Goal: Communication & Community: Answer question/provide support

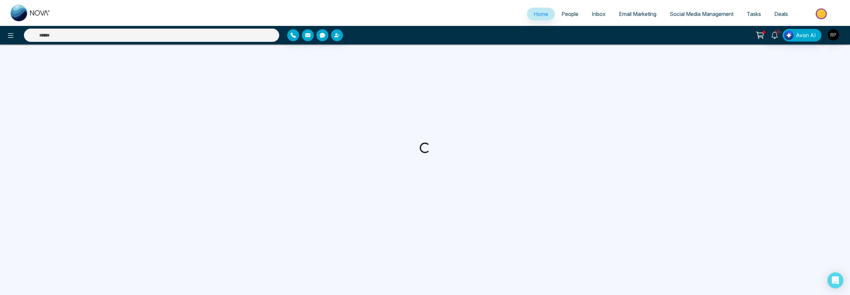
select select "*"
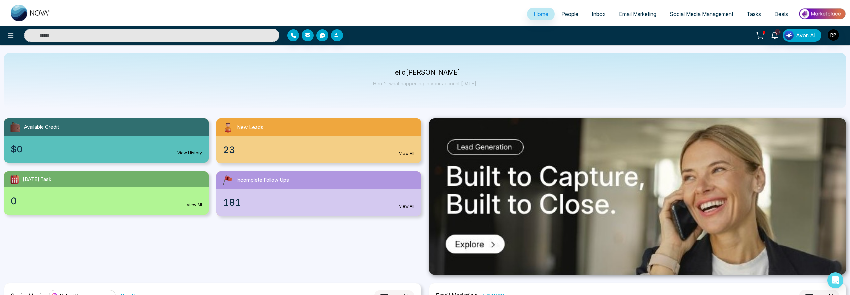
click at [561, 17] on span "People" at bounding box center [569, 14] width 17 height 7
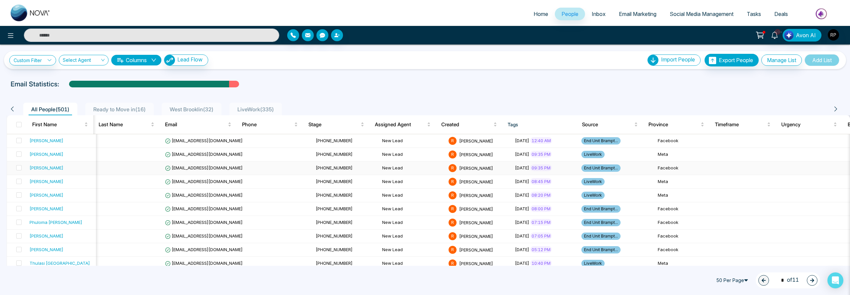
scroll to position [0, 3]
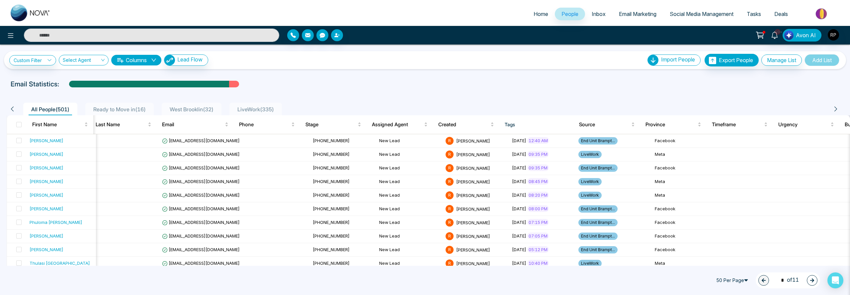
click at [119, 108] on span "Ready to Move in ( 16 )" at bounding box center [120, 109] width 58 height 7
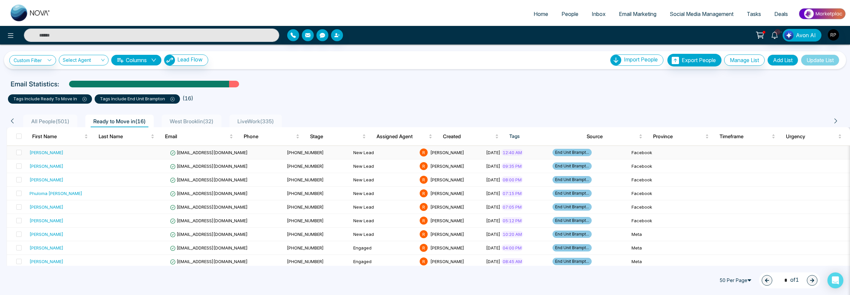
click at [42, 153] on div "[PERSON_NAME]" at bounding box center [64, 152] width 69 height 7
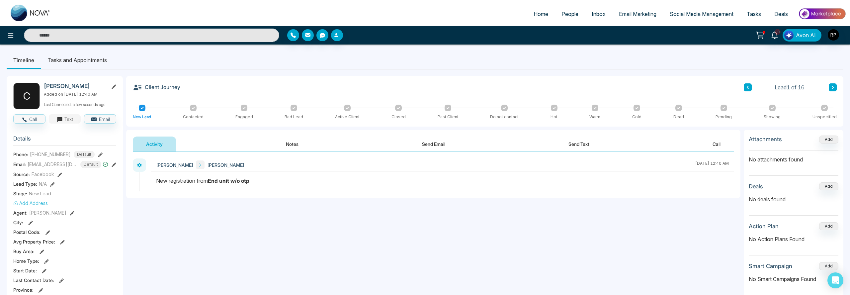
click at [74, 124] on button "Text" at bounding box center [65, 118] width 32 height 9
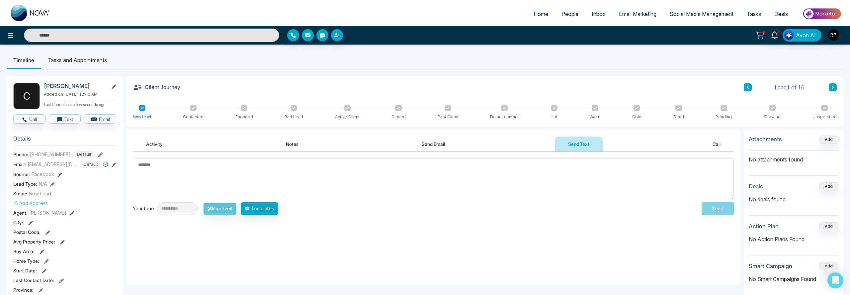
paste textarea "**********"
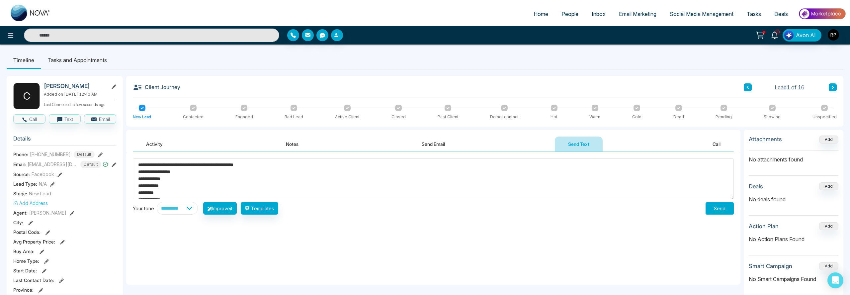
scroll to position [122, 0]
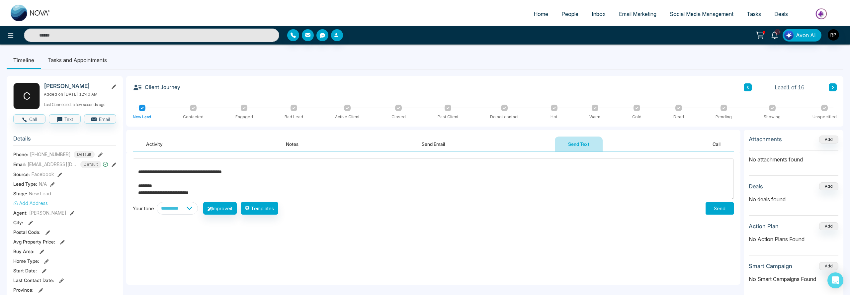
type textarea "**********"
click at [714, 209] on button "Send" at bounding box center [719, 208] width 28 height 12
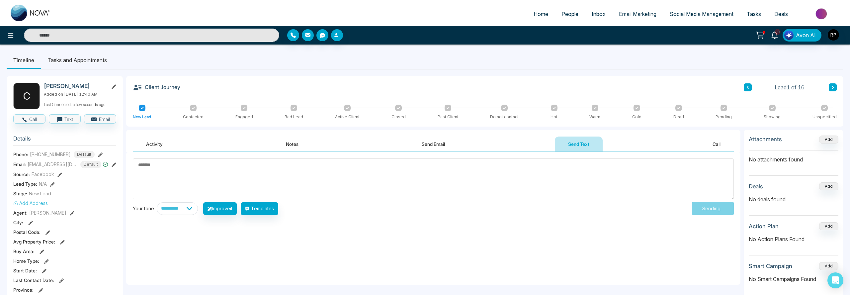
scroll to position [0, 0]
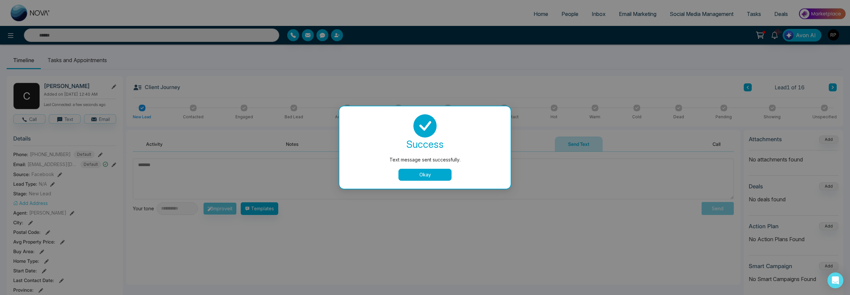
click at [434, 174] on button "Okay" at bounding box center [424, 175] width 53 height 12
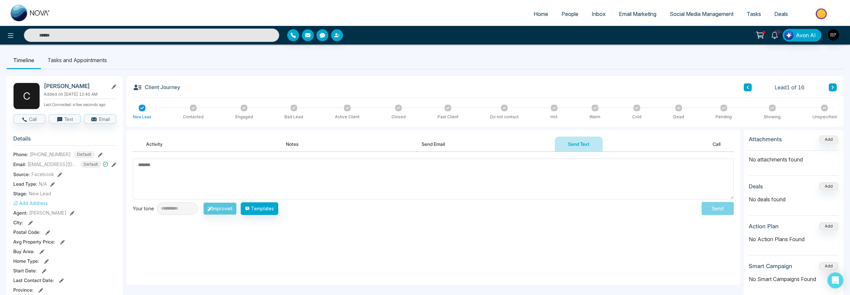
click at [836, 87] on button at bounding box center [833, 87] width 8 height 8
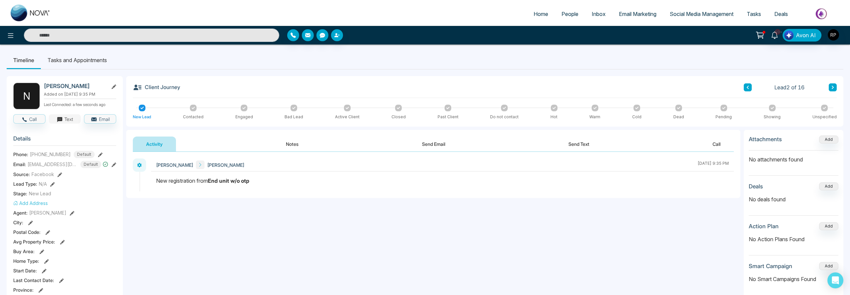
click at [73, 121] on button "Text" at bounding box center [65, 118] width 32 height 9
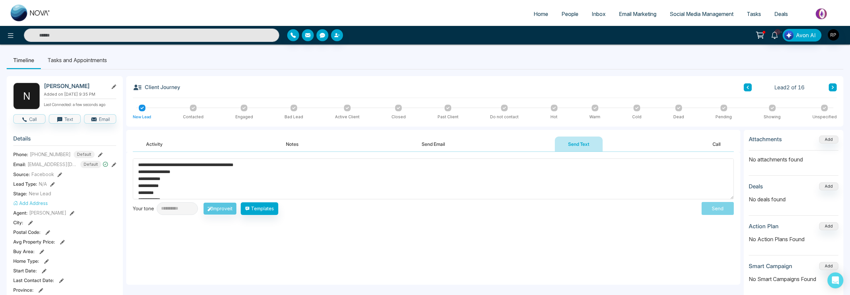
scroll to position [122, 0]
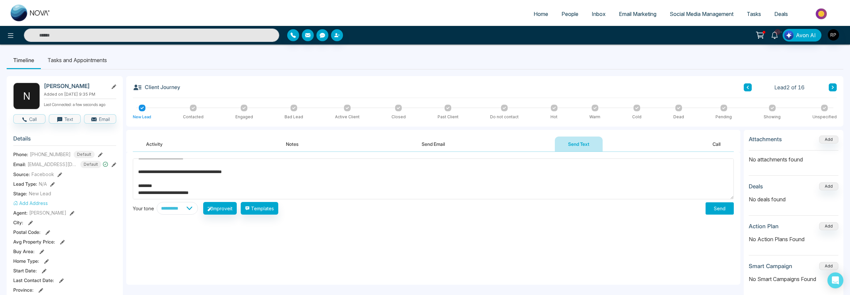
type textarea "**********"
click at [722, 207] on button "Send" at bounding box center [719, 208] width 28 height 12
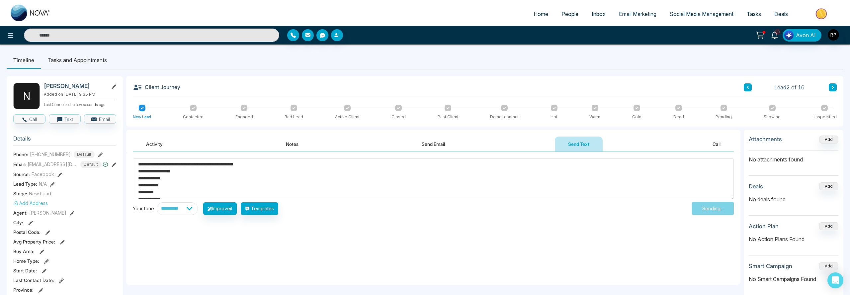
scroll to position [0, 0]
click at [831, 88] on icon at bounding box center [832, 87] width 3 height 4
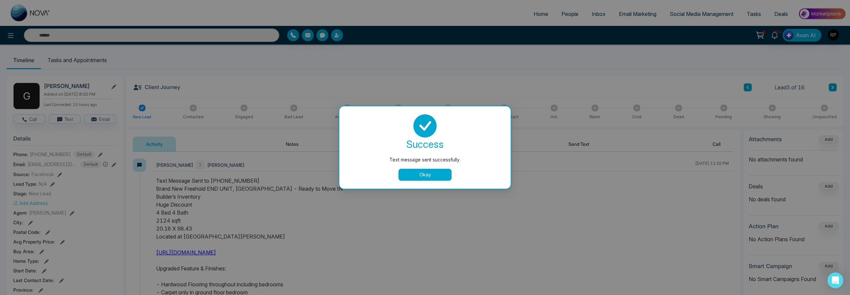
click at [424, 177] on button "Okay" at bounding box center [424, 175] width 53 height 12
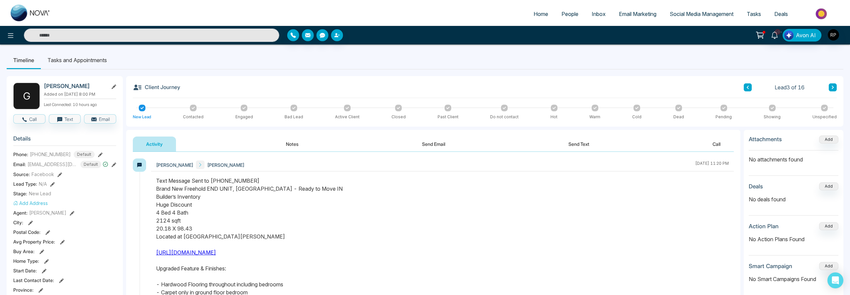
click at [835, 86] on button at bounding box center [833, 87] width 8 height 8
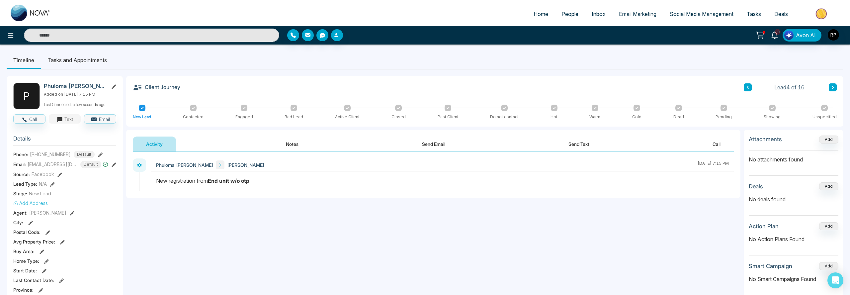
click at [64, 122] on button "Text" at bounding box center [65, 118] width 32 height 9
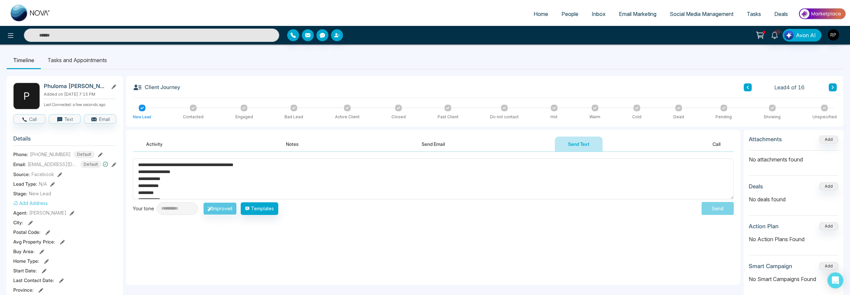
scroll to position [122, 0]
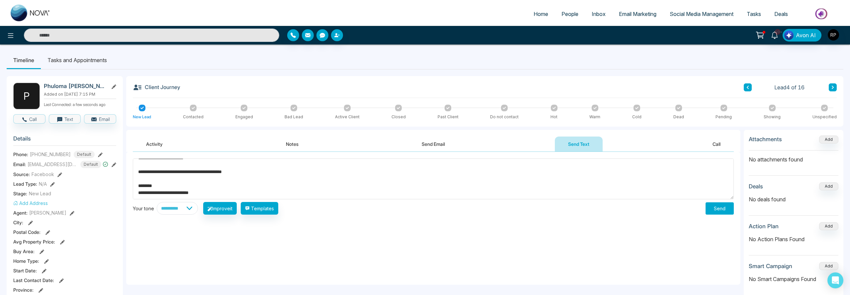
type textarea "**********"
click at [723, 209] on button "Send" at bounding box center [719, 208] width 28 height 12
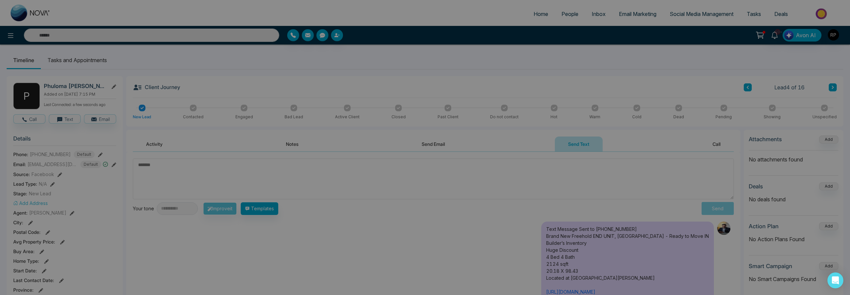
scroll to position [0, 0]
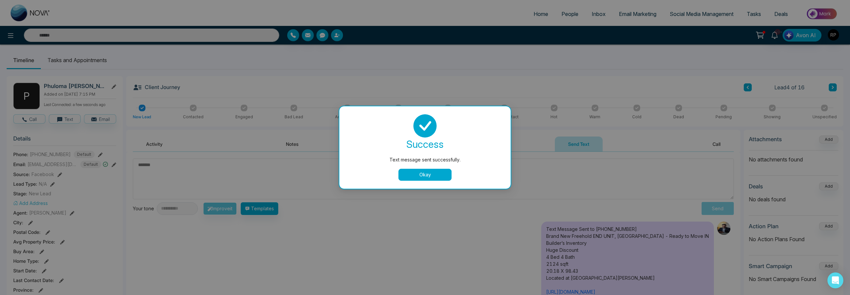
drag, startPoint x: 443, startPoint y: 173, endPoint x: 465, endPoint y: 173, distance: 21.6
click at [443, 173] on button "Okay" at bounding box center [424, 175] width 53 height 12
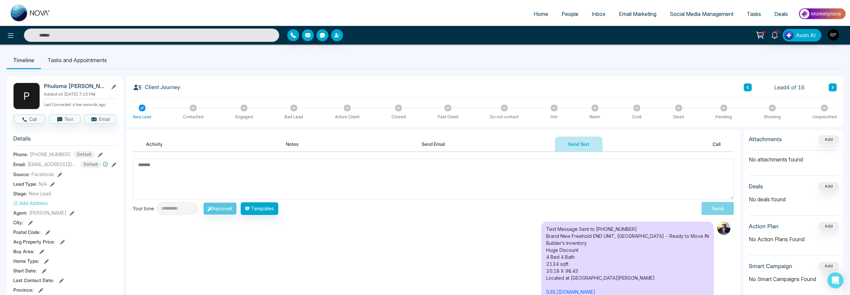
click at [829, 85] on button at bounding box center [833, 87] width 8 height 8
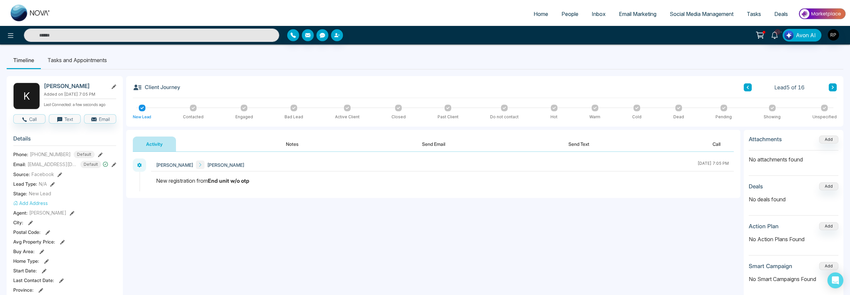
click at [750, 88] on button at bounding box center [748, 87] width 8 height 8
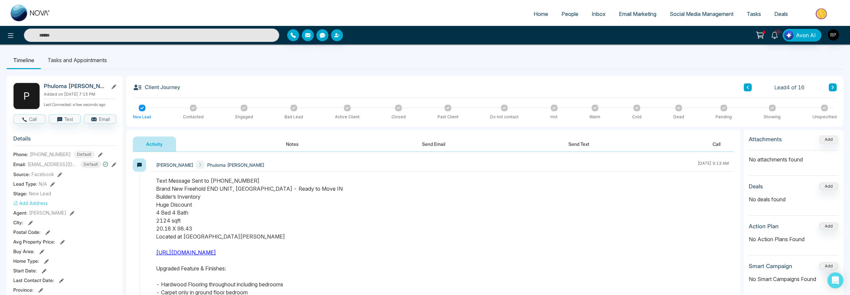
click at [830, 90] on button at bounding box center [833, 87] width 8 height 8
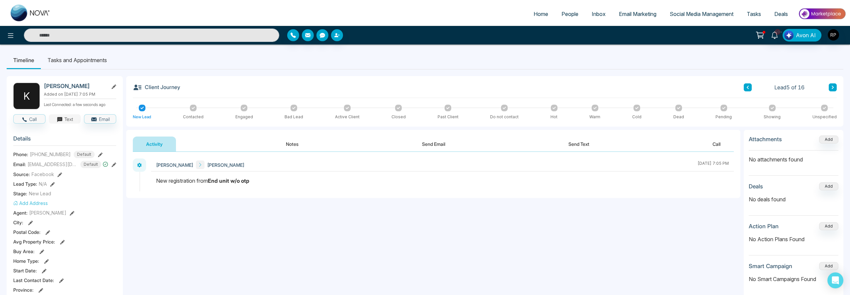
click at [72, 120] on button "Text" at bounding box center [65, 118] width 32 height 9
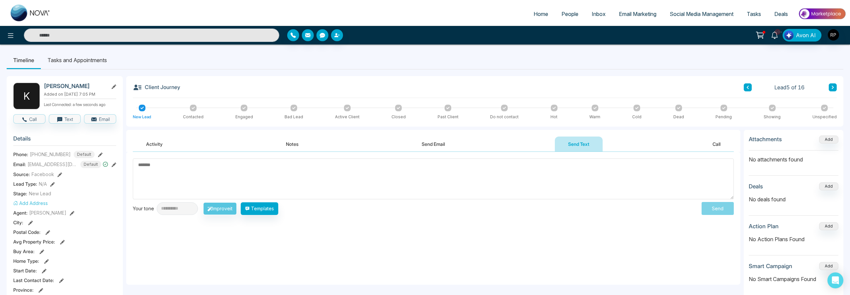
paste textarea "**********"
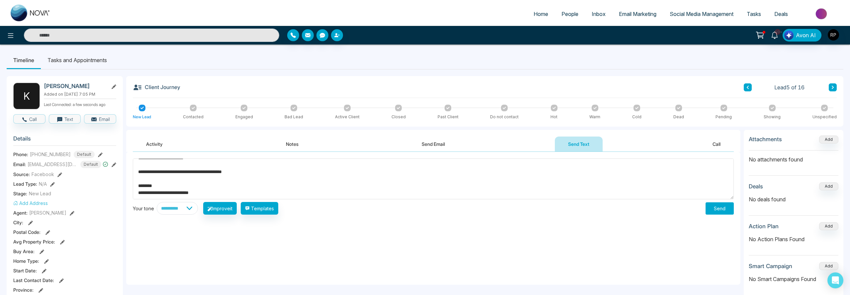
type textarea "**********"
click at [717, 207] on button "Send" at bounding box center [719, 208] width 28 height 12
click at [832, 85] on icon at bounding box center [832, 87] width 3 height 4
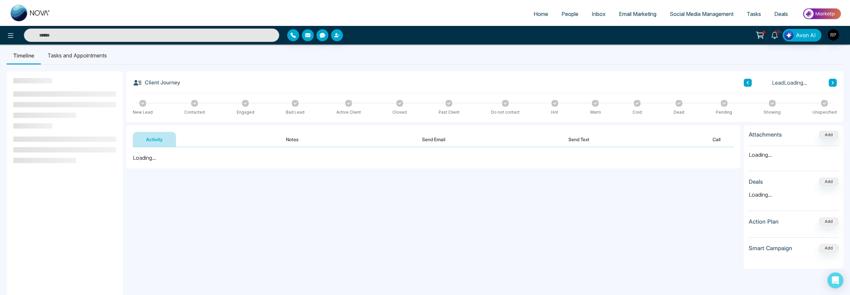
scroll to position [4, 0]
click at [212, 36] on input "text" at bounding box center [151, 35] width 255 height 13
click at [85, 37] on input "*****" at bounding box center [151, 35] width 255 height 13
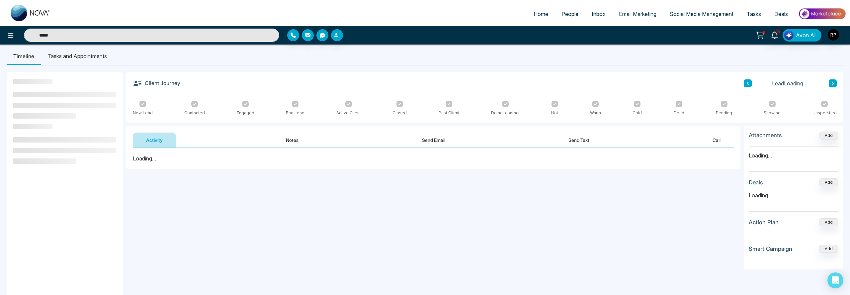
type input "*****"
click at [555, 14] on link "People" at bounding box center [570, 14] width 30 height 13
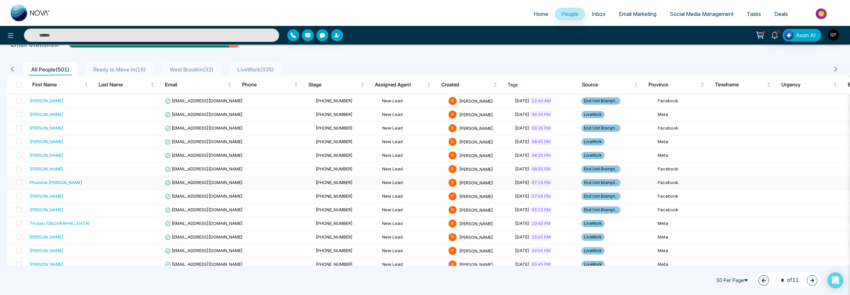
scroll to position [60, 0]
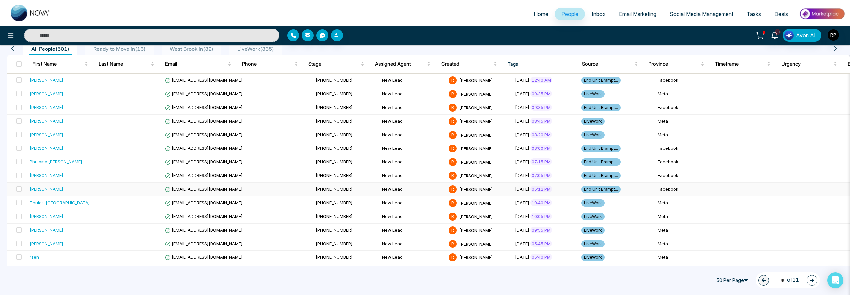
click at [36, 187] on div "[PERSON_NAME]" at bounding box center [47, 189] width 34 height 7
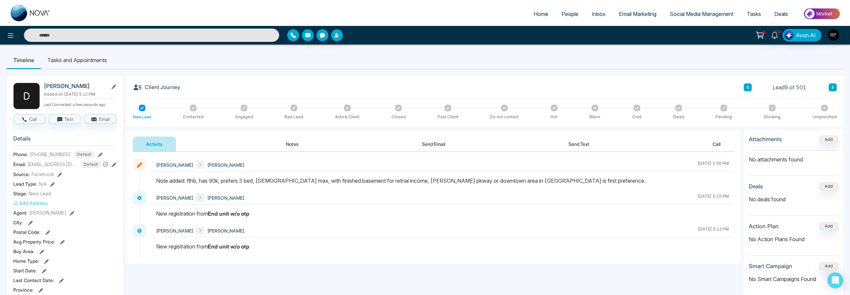
click at [242, 110] on div at bounding box center [244, 108] width 7 height 7
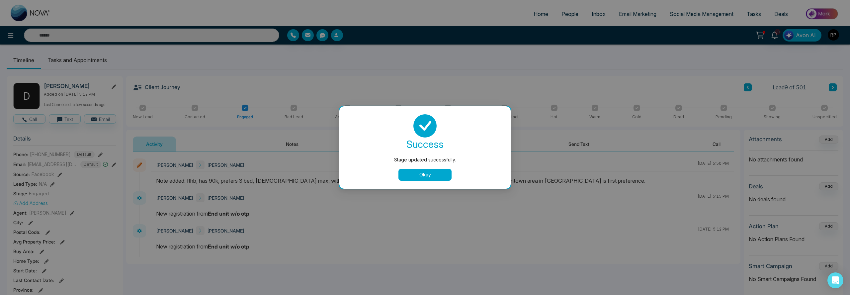
click at [424, 174] on button "Okay" at bounding box center [424, 175] width 53 height 12
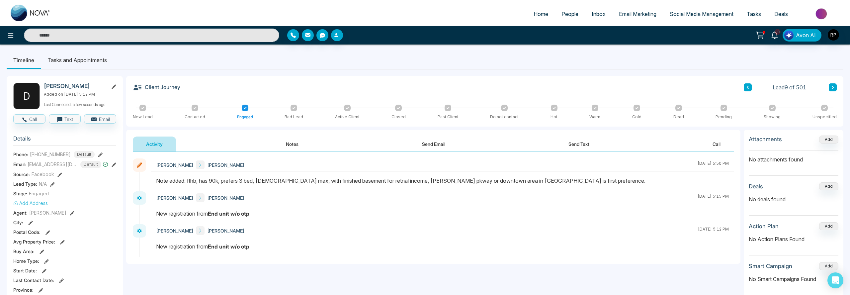
click at [596, 108] on icon at bounding box center [594, 108] width 3 height 2
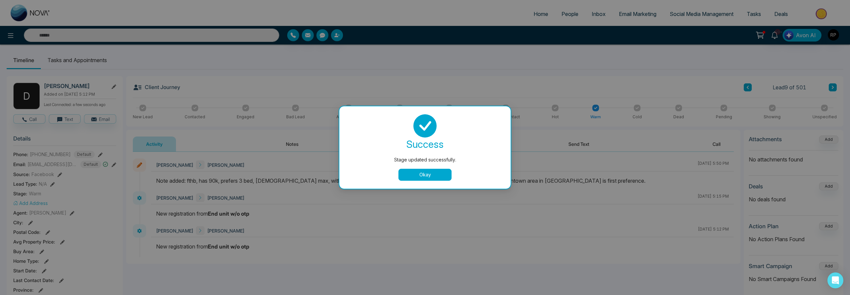
click at [418, 172] on button "Okay" at bounding box center [424, 175] width 53 height 12
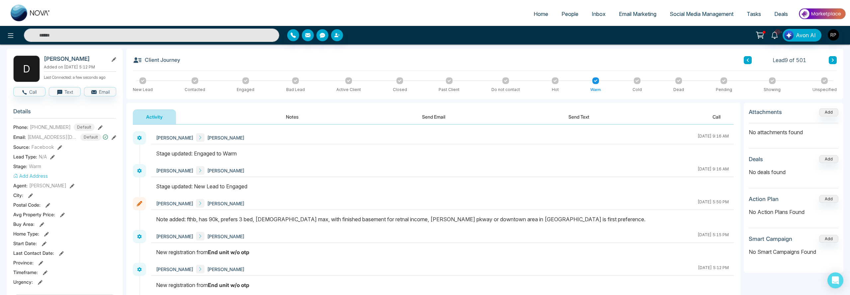
scroll to position [27, 0]
click at [295, 120] on button "Notes" at bounding box center [292, 117] width 39 height 15
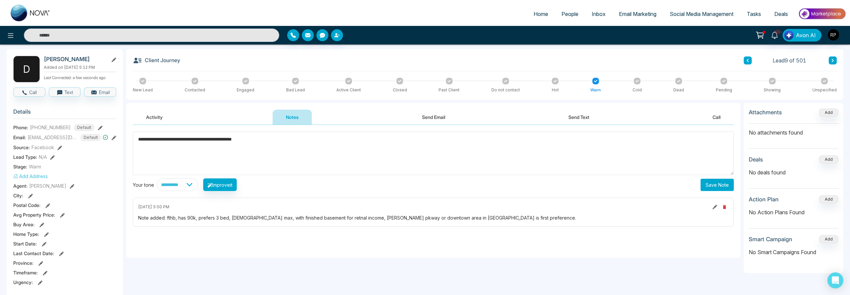
type textarea "**********"
click at [717, 190] on button "Save Note" at bounding box center [717, 185] width 33 height 12
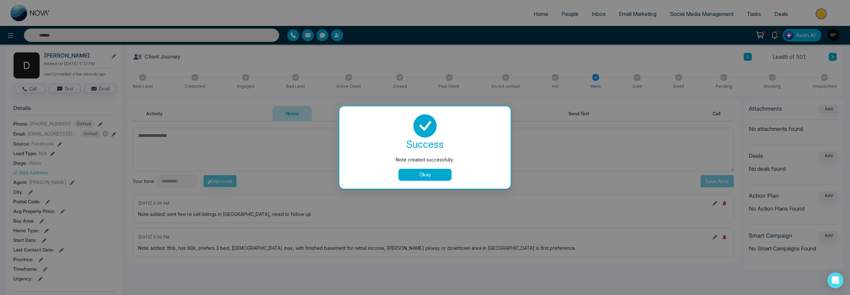
drag, startPoint x: 441, startPoint y: 175, endPoint x: 469, endPoint y: 149, distance: 38.8
click at [441, 175] on button "Okay" at bounding box center [424, 175] width 53 height 12
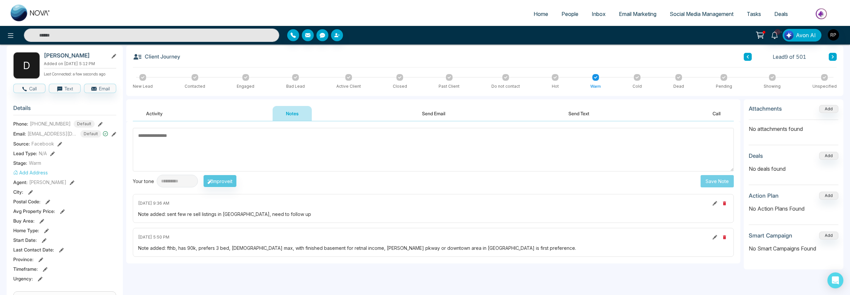
click at [568, 9] on link "People" at bounding box center [570, 14] width 30 height 13
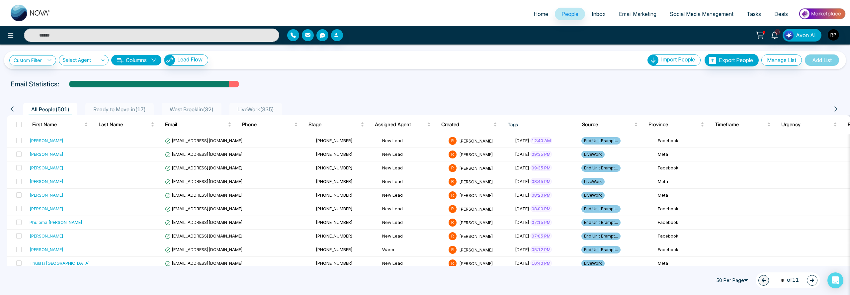
click at [268, 107] on span "LiveWork ( 335 )" at bounding box center [256, 109] width 42 height 7
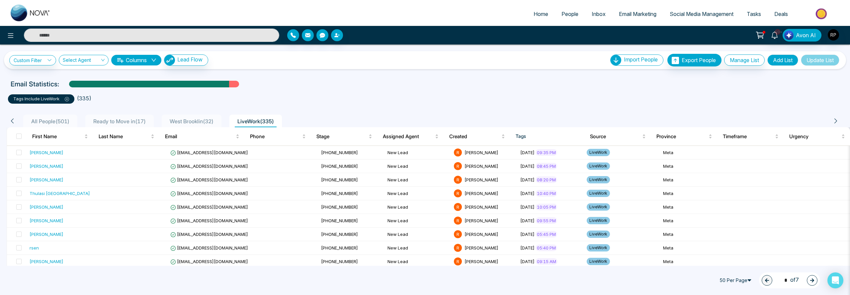
click at [99, 37] on input "text" at bounding box center [151, 35] width 255 height 13
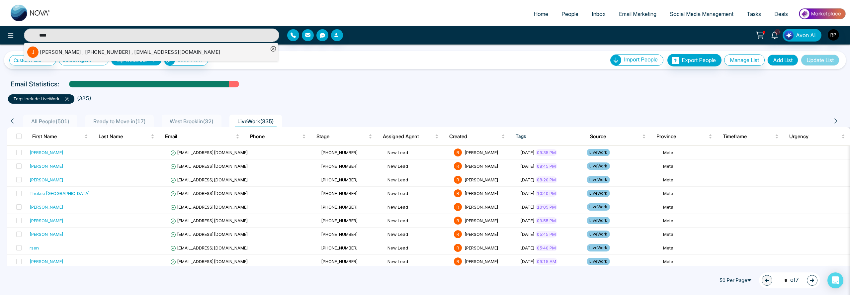
type input "****"
click at [85, 52] on div "Jasmine Kaur , +14372382910 , drjasmine27@gmail.com" at bounding box center [130, 52] width 181 height 8
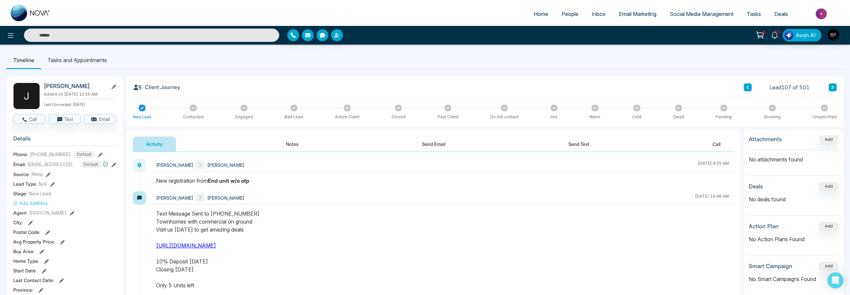
click at [543, 11] on span "Home" at bounding box center [541, 14] width 15 height 7
select select "*"
